Goal: Information Seeking & Learning: Learn about a topic

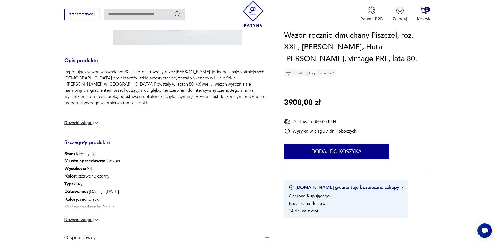
scroll to position [237, 0]
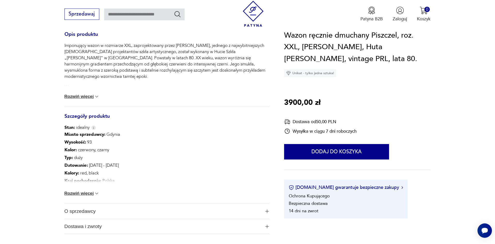
click at [92, 195] on button "Rozwiń więcej" at bounding box center [81, 193] width 35 height 5
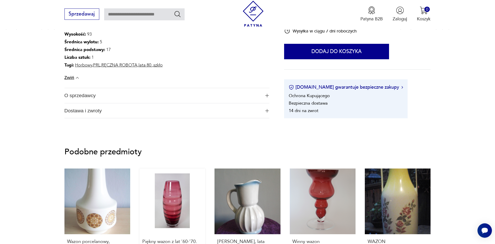
scroll to position [421, 0]
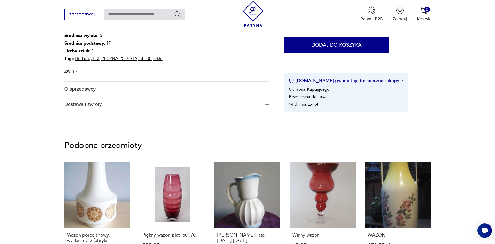
click at [266, 89] on img "button" at bounding box center [267, 89] width 4 height 4
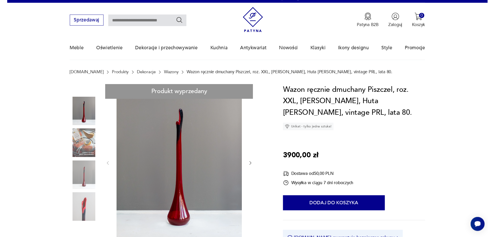
scroll to position [0, 0]
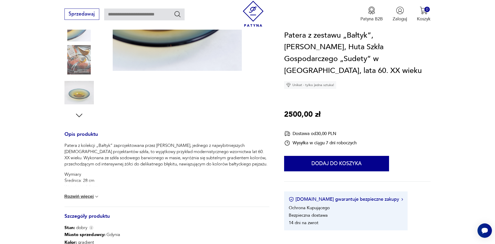
scroll to position [237, 0]
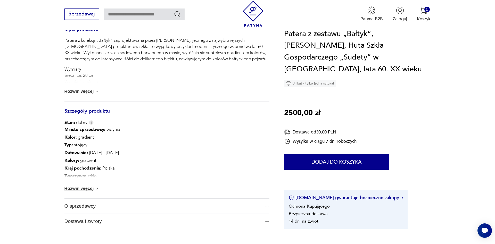
click at [87, 188] on button "Rozwiń więcej" at bounding box center [81, 188] width 35 height 5
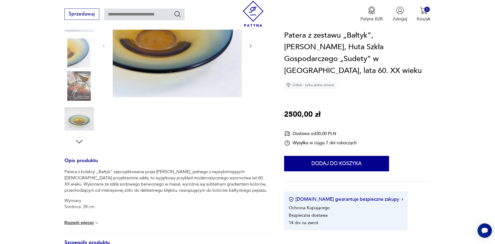
scroll to position [26, 0]
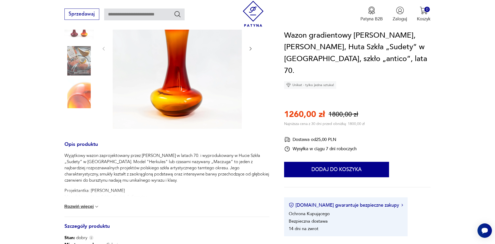
scroll to position [184, 0]
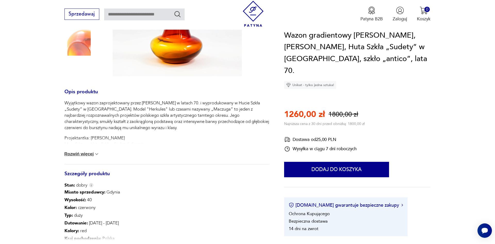
click at [97, 152] on img at bounding box center [96, 154] width 5 height 5
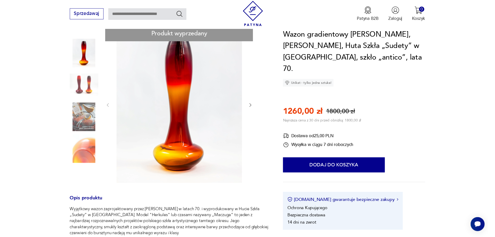
scroll to position [53, 0]
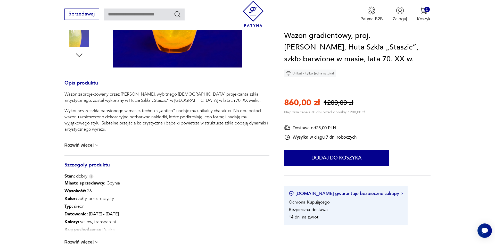
scroll to position [210, 0]
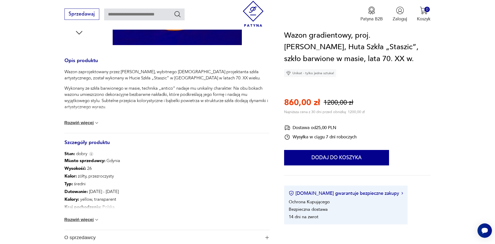
click at [84, 220] on button "Rozwiń więcej" at bounding box center [81, 219] width 35 height 5
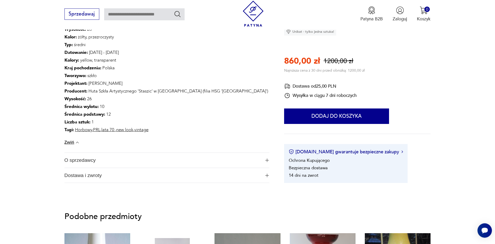
scroll to position [368, 0]
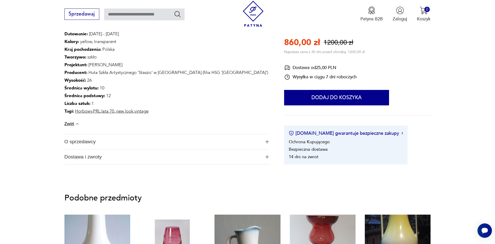
click at [266, 141] on img "button" at bounding box center [267, 142] width 4 height 4
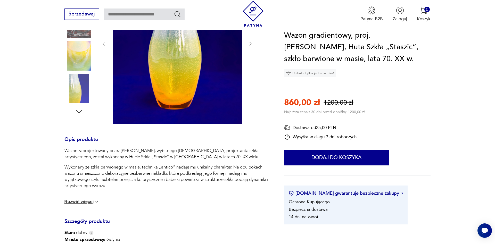
scroll to position [0, 0]
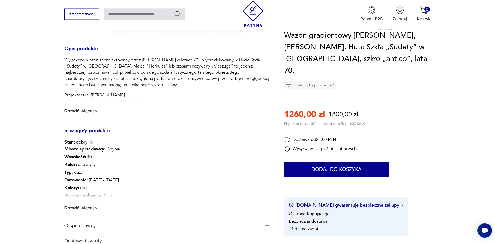
scroll to position [237, 0]
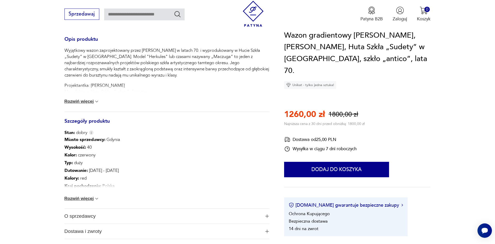
click at [81, 99] on button "Rozwiń więcej" at bounding box center [81, 101] width 35 height 5
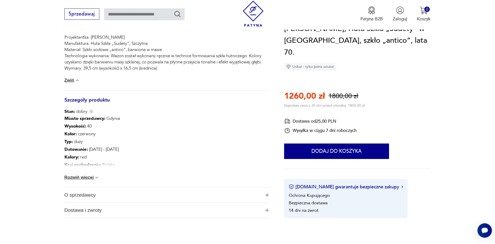
scroll to position [289, 0]
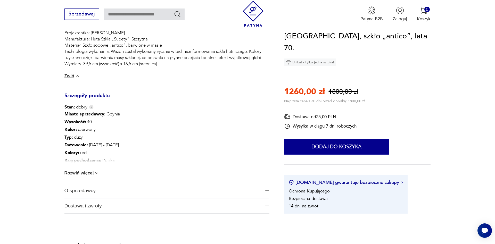
click at [85, 171] on button "Rozwiń więcej" at bounding box center [81, 173] width 35 height 5
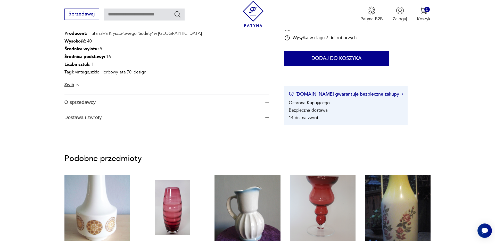
scroll to position [421, 0]
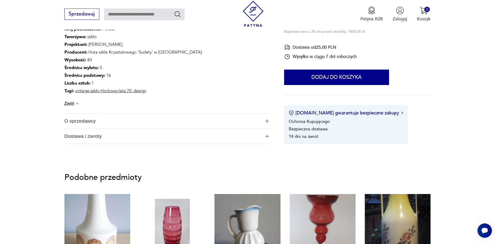
click at [268, 119] on img "button" at bounding box center [267, 121] width 4 height 4
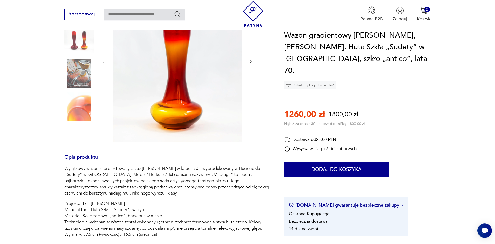
scroll to position [158, 0]
